Goal: Communication & Community: Ask a question

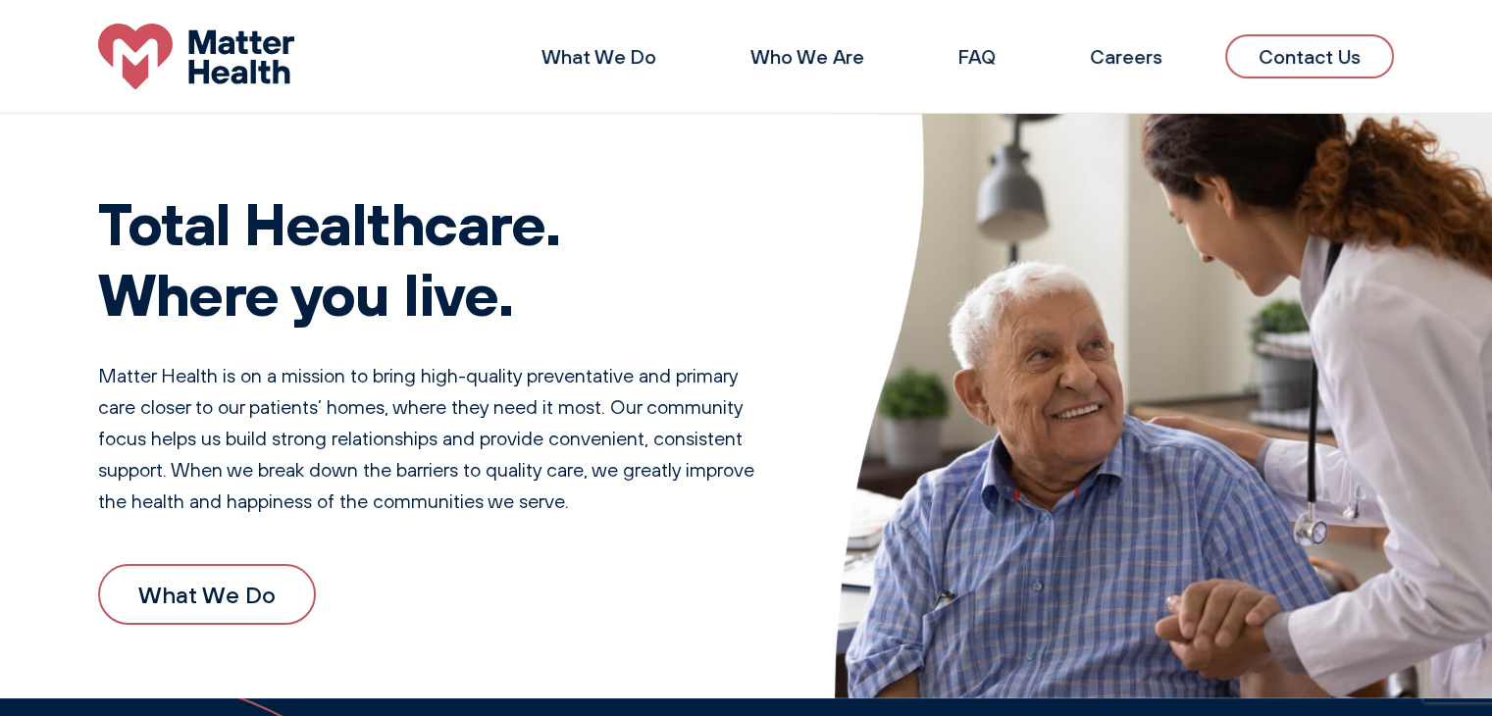
click at [1430, 166] on img at bounding box center [1164, 406] width 658 height 585
click at [1345, 52] on link "Contact Us" at bounding box center [1309, 56] width 169 height 44
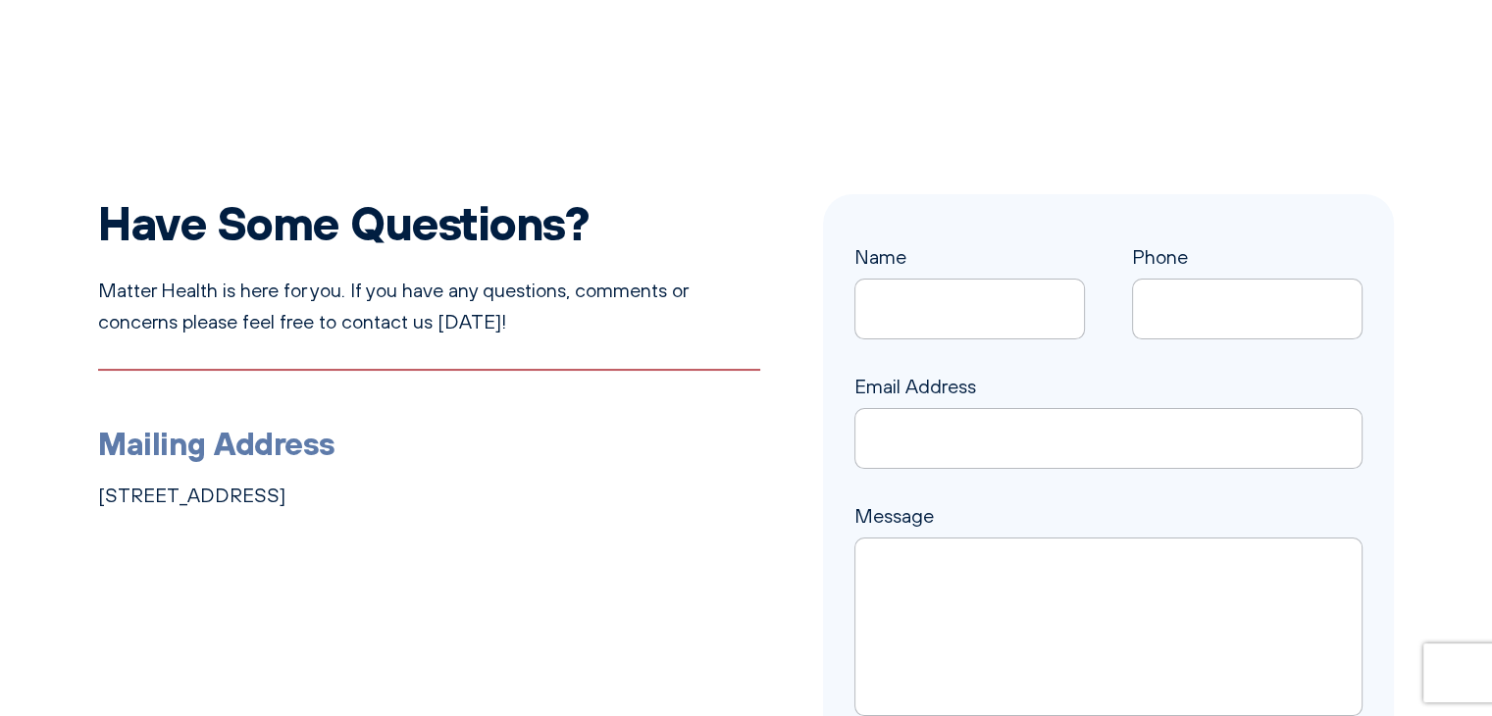
scroll to position [196, 0]
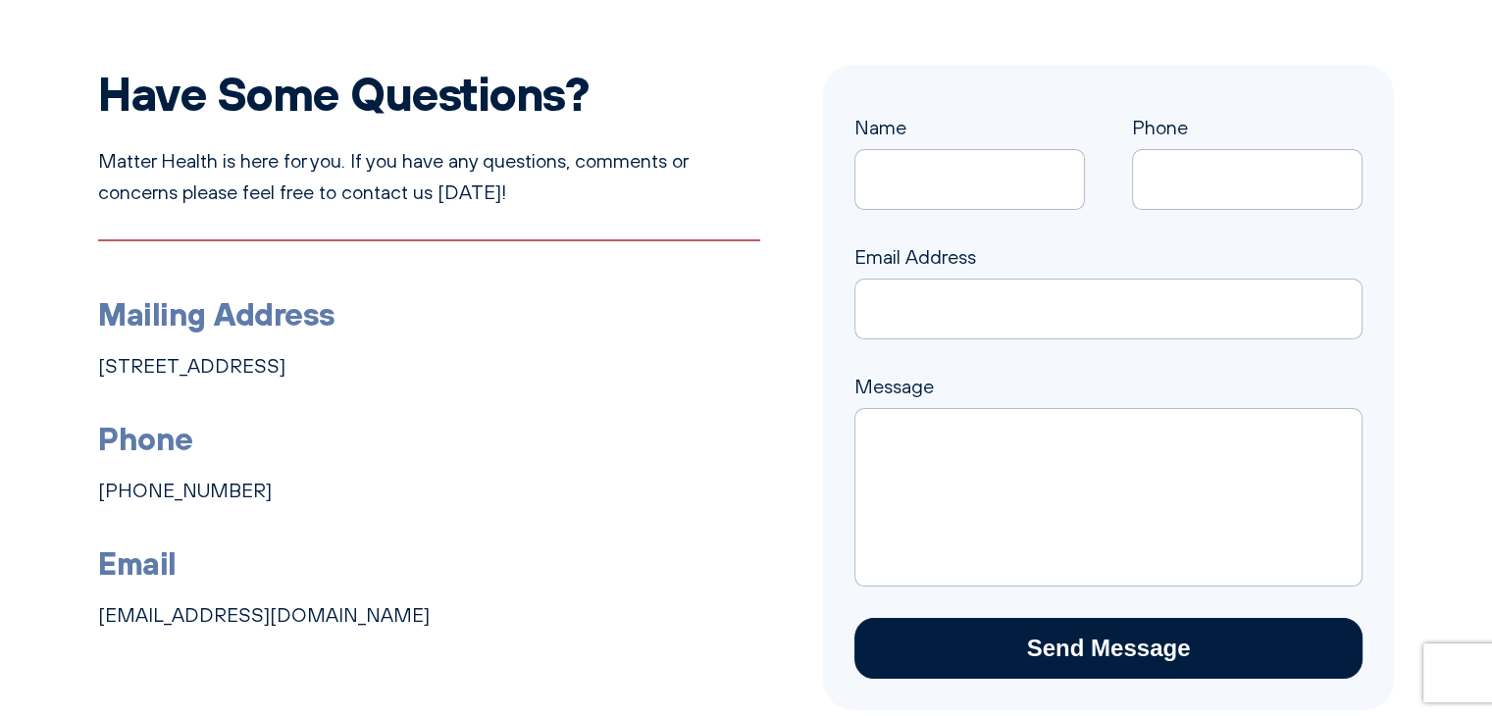
click at [965, 200] on input "Name" at bounding box center [969, 179] width 231 height 61
type input "duvalley"
drag, startPoint x: 216, startPoint y: 620, endPoint x: 1241, endPoint y: 183, distance: 1114.1
click at [1241, 183] on input "Phone" at bounding box center [1247, 179] width 231 height 61
click at [1053, 185] on input "duvalley" at bounding box center [969, 179] width 231 height 61
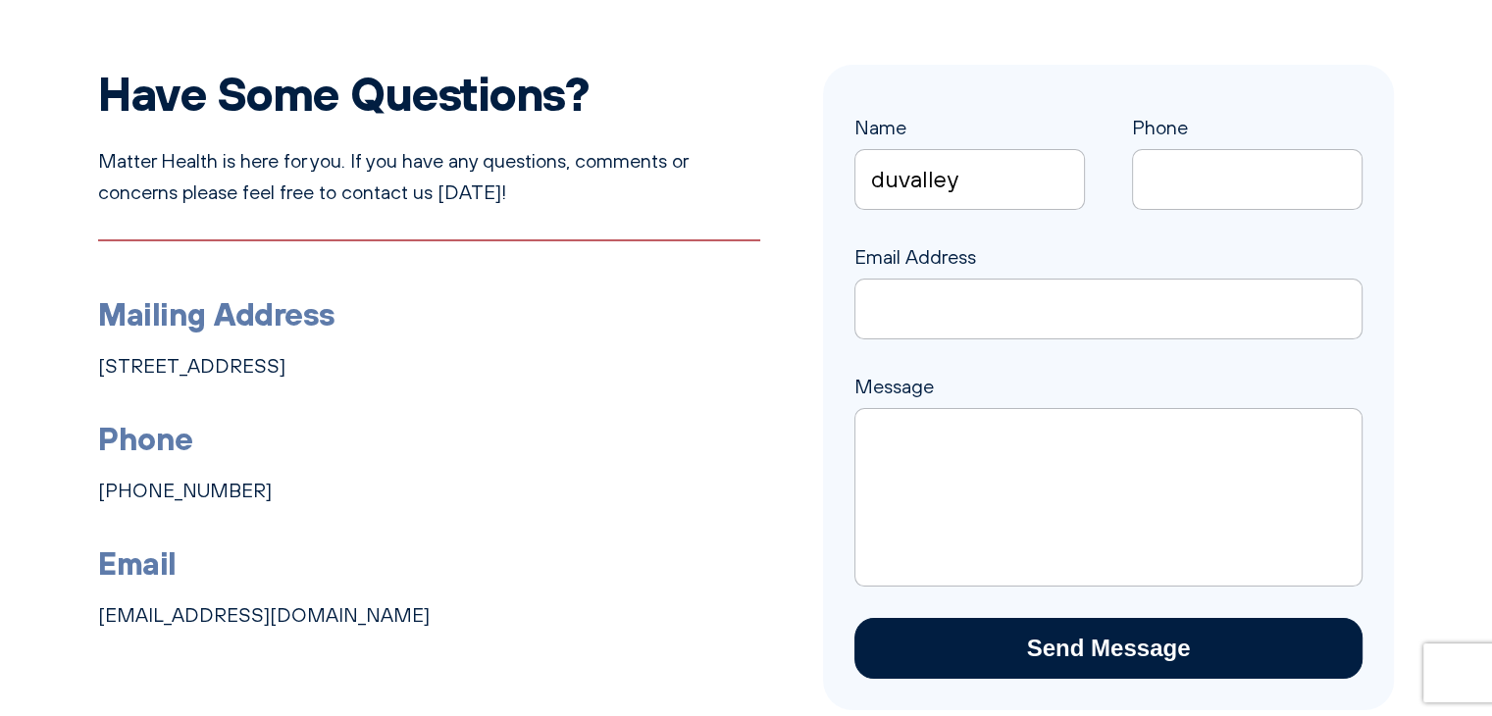
drag, startPoint x: 1053, startPoint y: 185, endPoint x: 829, endPoint y: 163, distance: 224.8
click at [829, 163] on div "Name [PERSON_NAME] Phone Email Address Message Send Message" at bounding box center [1108, 387] width 571 height 645
type input "[PERSON_NAME]"
click at [1264, 180] on input "Phone" at bounding box center [1247, 179] width 231 height 61
click at [477, 591] on li "Email [EMAIL_ADDRESS][DOMAIN_NAME]" at bounding box center [429, 584] width 662 height 93
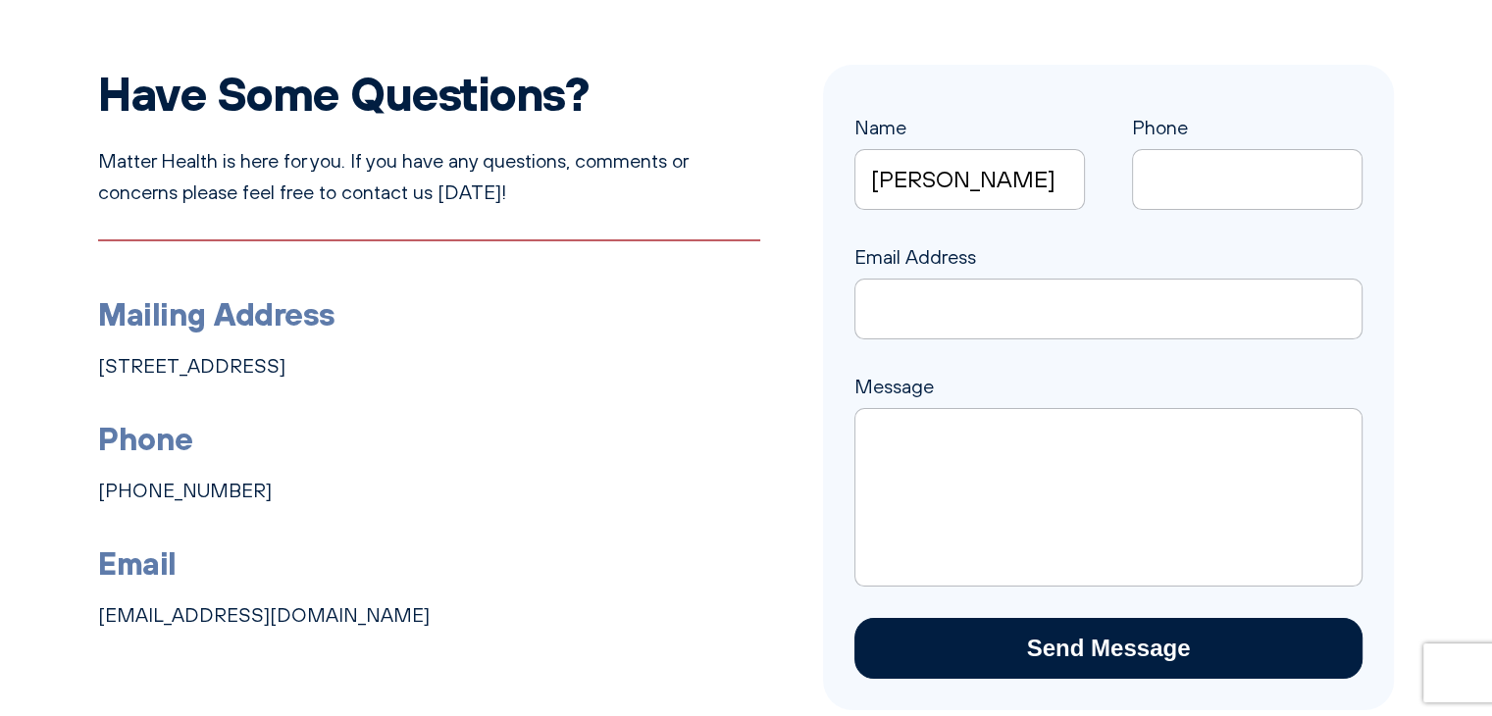
click at [1207, 213] on div "Name [PERSON_NAME] Phone Email Address Message Send Message" at bounding box center [1108, 395] width 508 height 567
click at [1209, 182] on input "Phone" at bounding box center [1247, 179] width 231 height 61
paste input "[PHONE_NUMBER]."
type input "[PHONE_NUMBER]."
drag, startPoint x: 1186, startPoint y: 276, endPoint x: 1184, endPoint y: 296, distance: 20.7
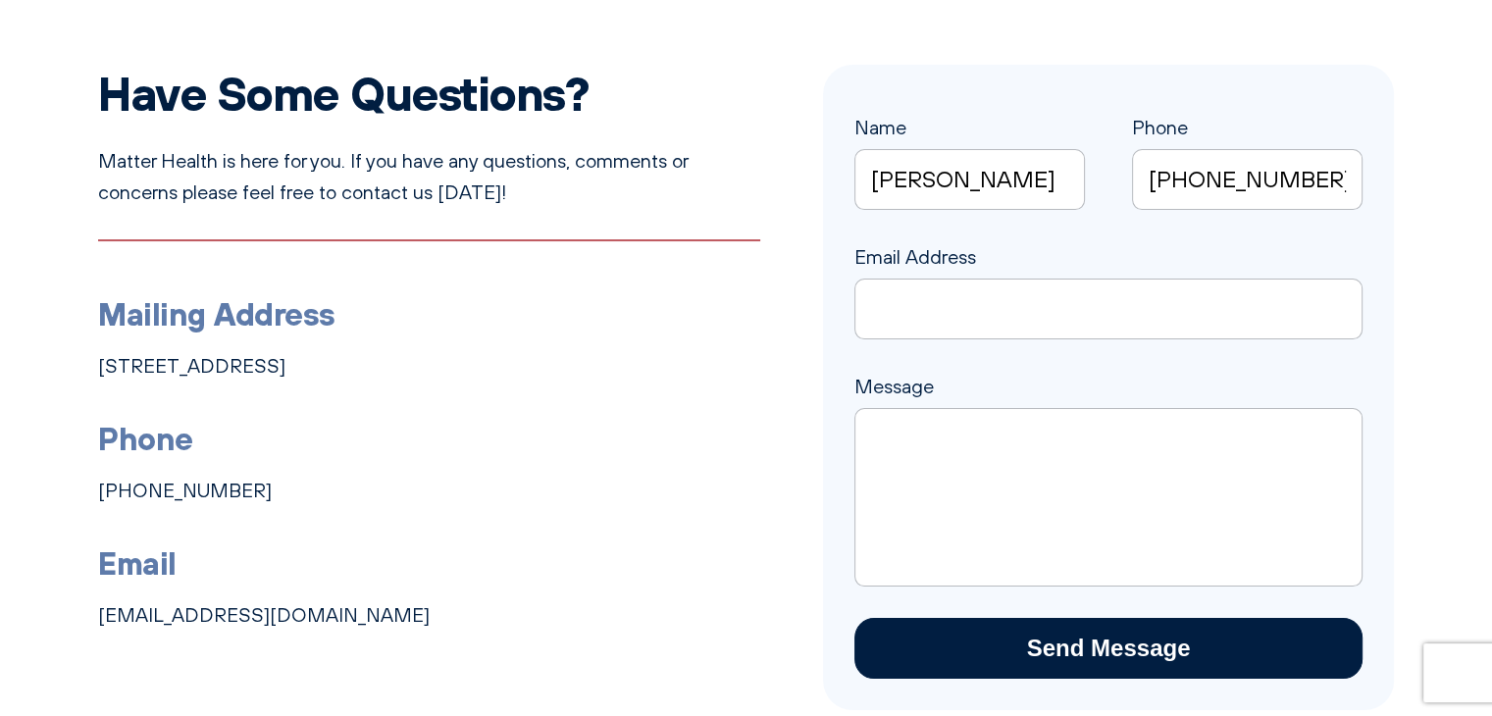
click at [1187, 276] on div "Email Address" at bounding box center [1108, 290] width 508 height 98
drag, startPoint x: 1172, startPoint y: 328, endPoint x: 1165, endPoint y: 345, distance: 18.9
click at [1165, 339] on div "Name [PERSON_NAME] Phone [PHONE_NUMBER]. Email Address Message Send Message" at bounding box center [1108, 395] width 508 height 567
type input "[PERSON_NAME][EMAIL_ADDRESS][DOMAIN_NAME]"
click at [1010, 405] on div "Message" at bounding box center [1108, 479] width 508 height 216
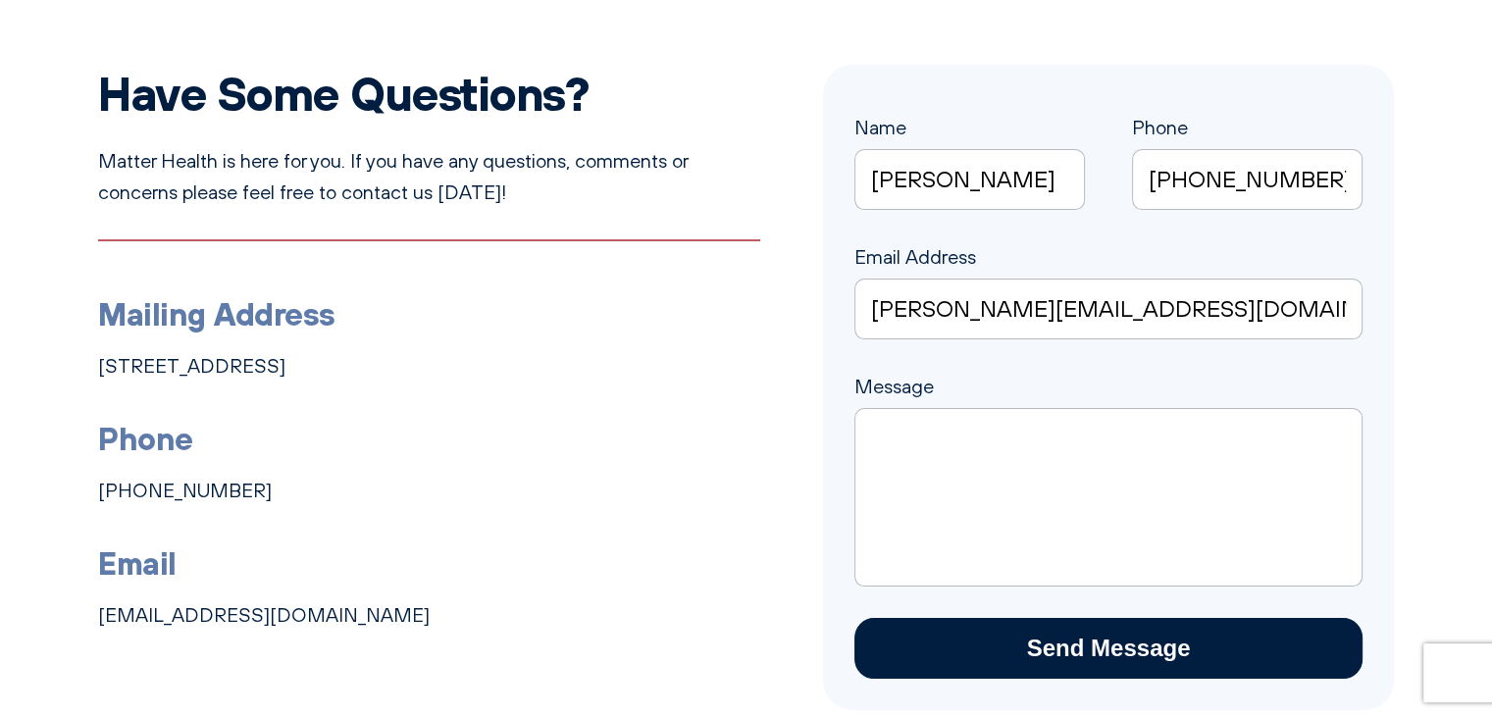
click at [1010, 433] on textarea "Message" at bounding box center [1108, 497] width 508 height 179
click at [518, 602] on li "Email [EMAIL_ADDRESS][DOMAIN_NAME]" at bounding box center [429, 584] width 662 height 93
click at [902, 445] on textarea "Message" at bounding box center [1108, 497] width 508 height 179
paste textarea "Hi Dear, I'm contacting you because we're actively looking to find some project…"
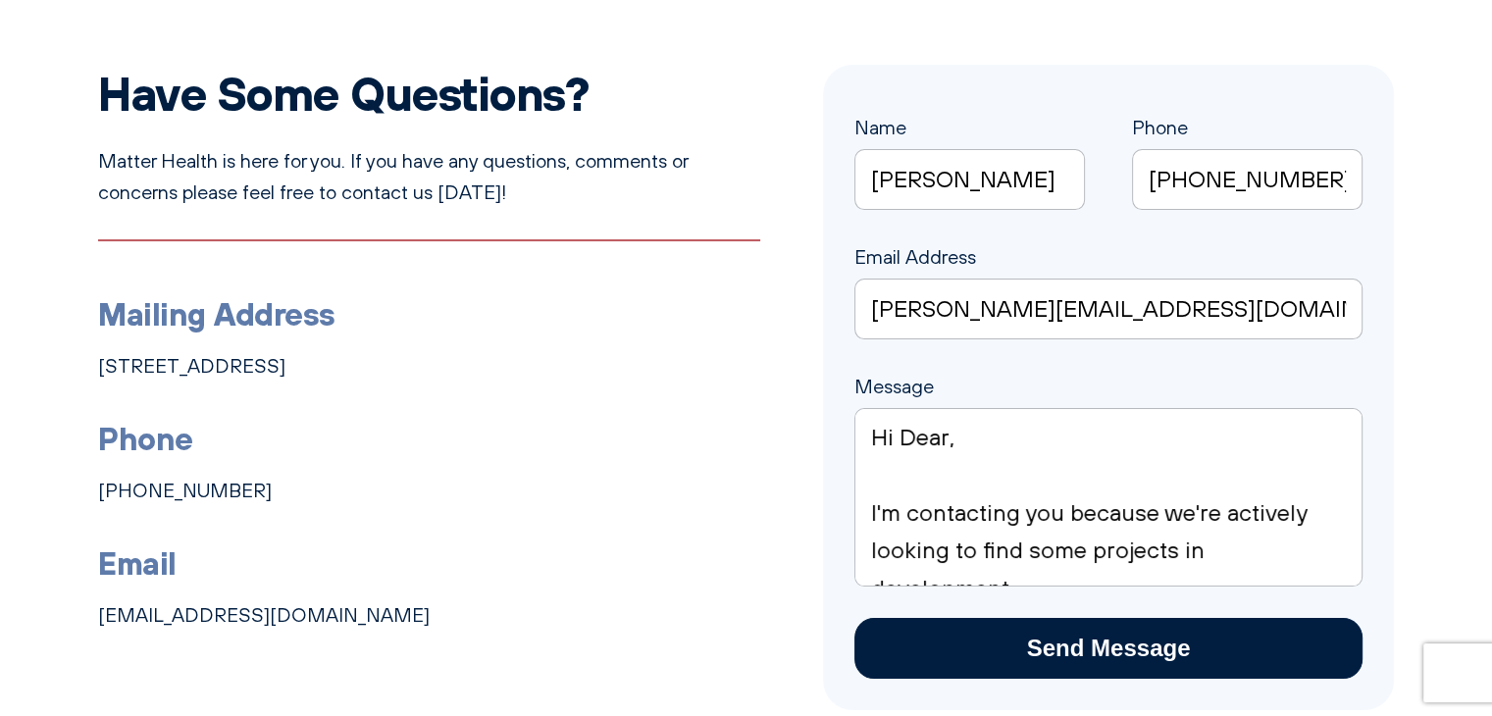
scroll to position [921, 0]
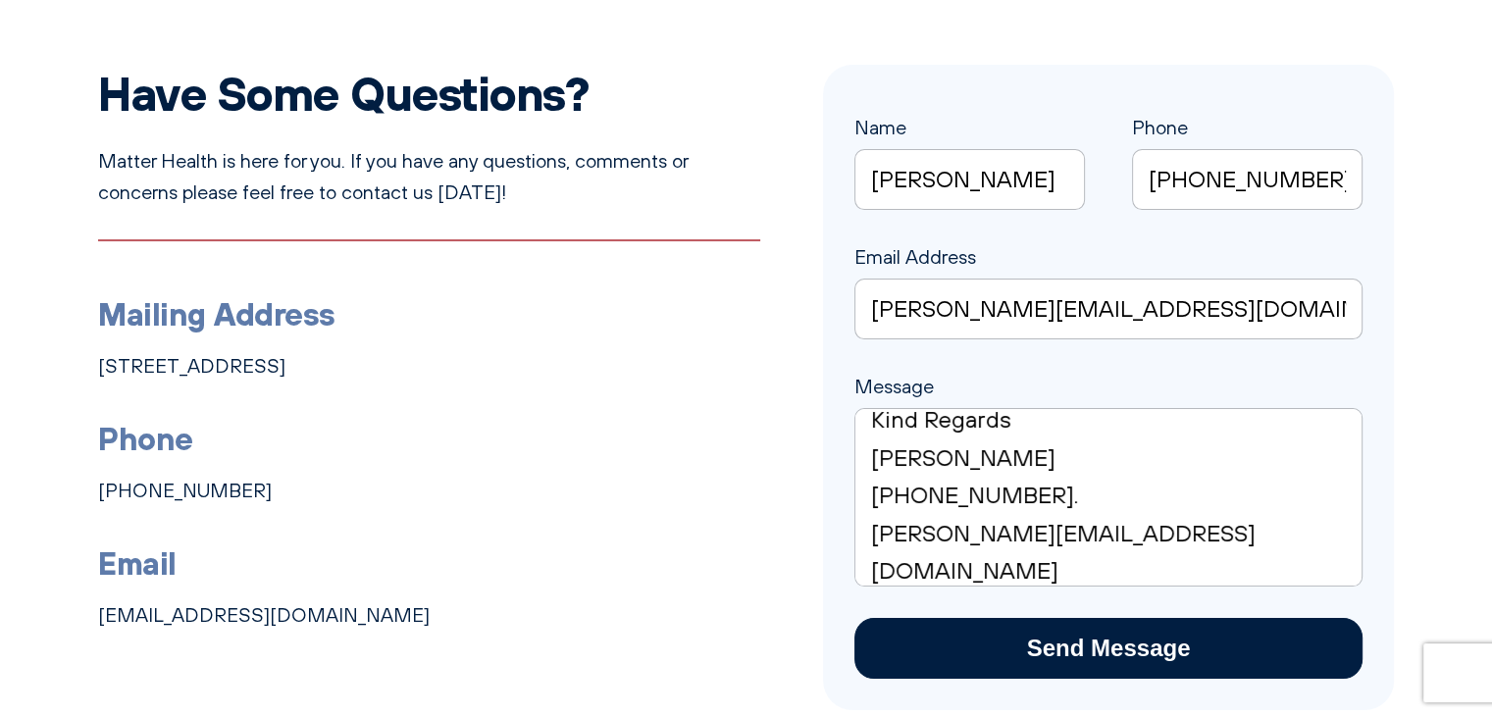
type textarea "Hi Dear, I'm contacting you because we're actively looking to find some project…"
click at [998, 632] on input "Send Message" at bounding box center [1108, 648] width 508 height 61
